Goal: Task Accomplishment & Management: Manage account settings

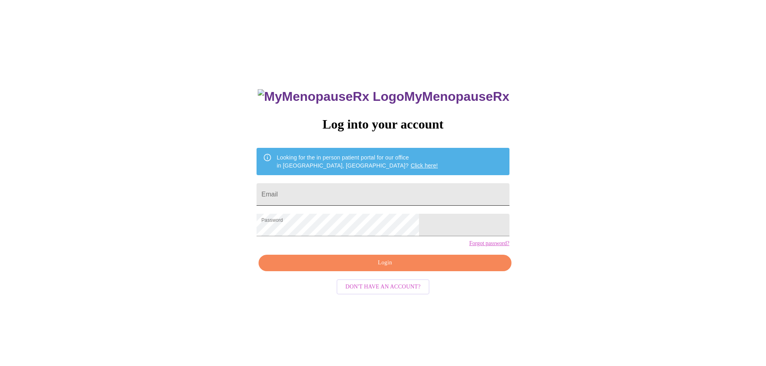
click at [314, 191] on input "Email" at bounding box center [383, 194] width 253 height 23
type input "[EMAIL_ADDRESS][DOMAIN_NAME]"
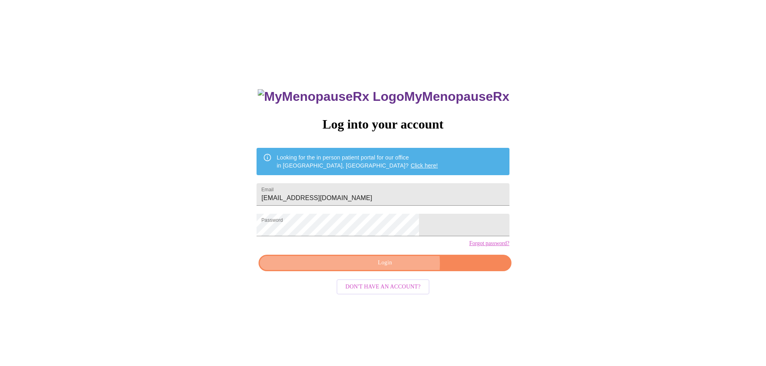
click at [395, 268] on span "Login" at bounding box center [385, 263] width 234 height 10
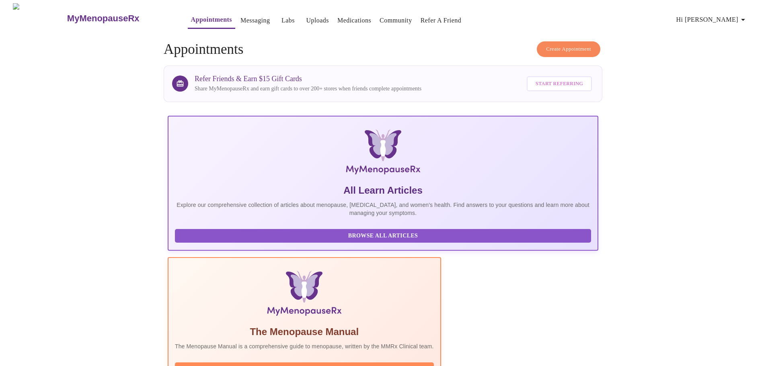
scroll to position [74, 0]
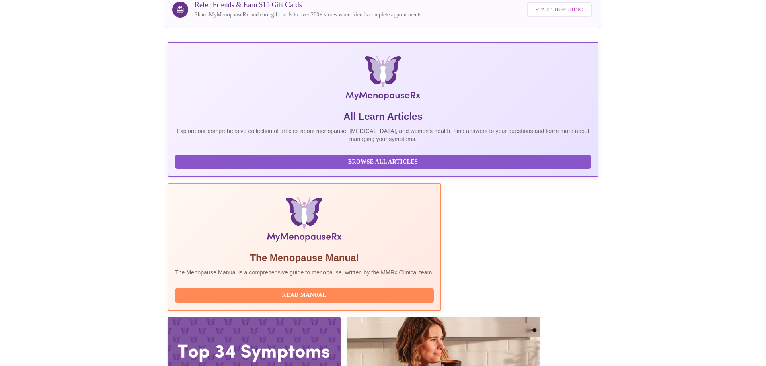
drag, startPoint x: 224, startPoint y: 253, endPoint x: 306, endPoint y: 254, distance: 82.1
copy h3 "[PERSON_NAME], WHNP-BC"
